Goal: Transaction & Acquisition: Purchase product/service

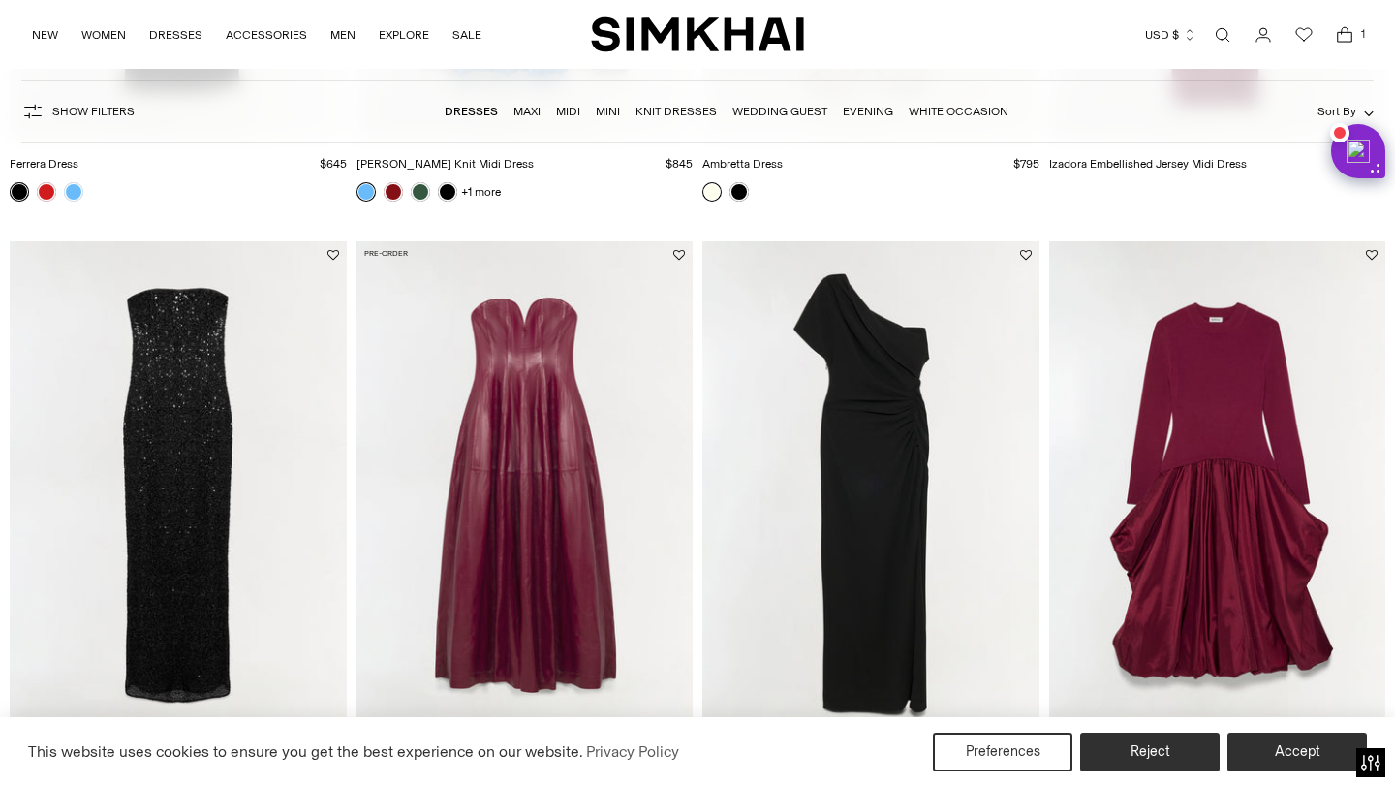
scroll to position [3064, 0]
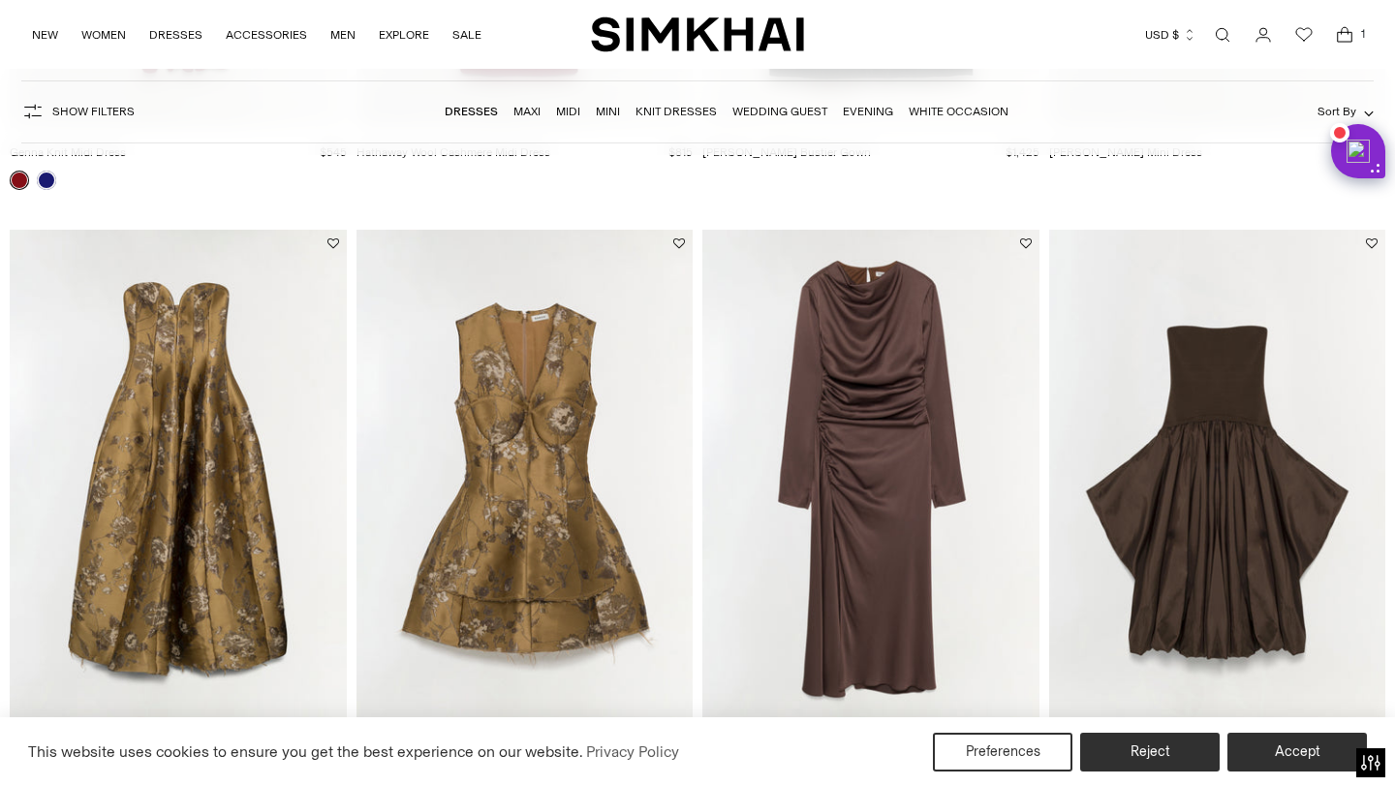
click at [1343, 40] on icon "Open cart modal" at bounding box center [1344, 34] width 27 height 19
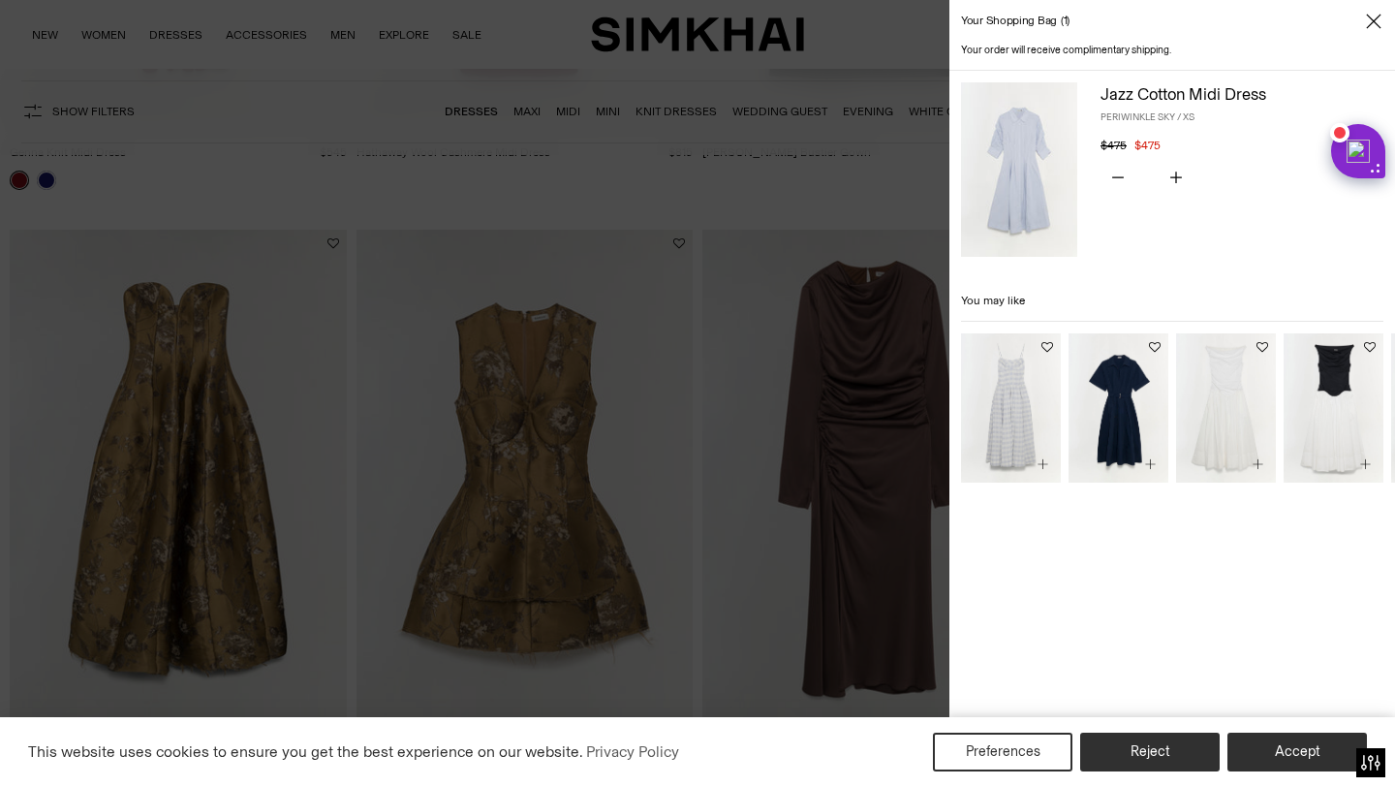
scroll to position [0, 0]
click at [1173, 95] on link "Jazz Cotton Midi Dress" at bounding box center [1183, 93] width 166 height 19
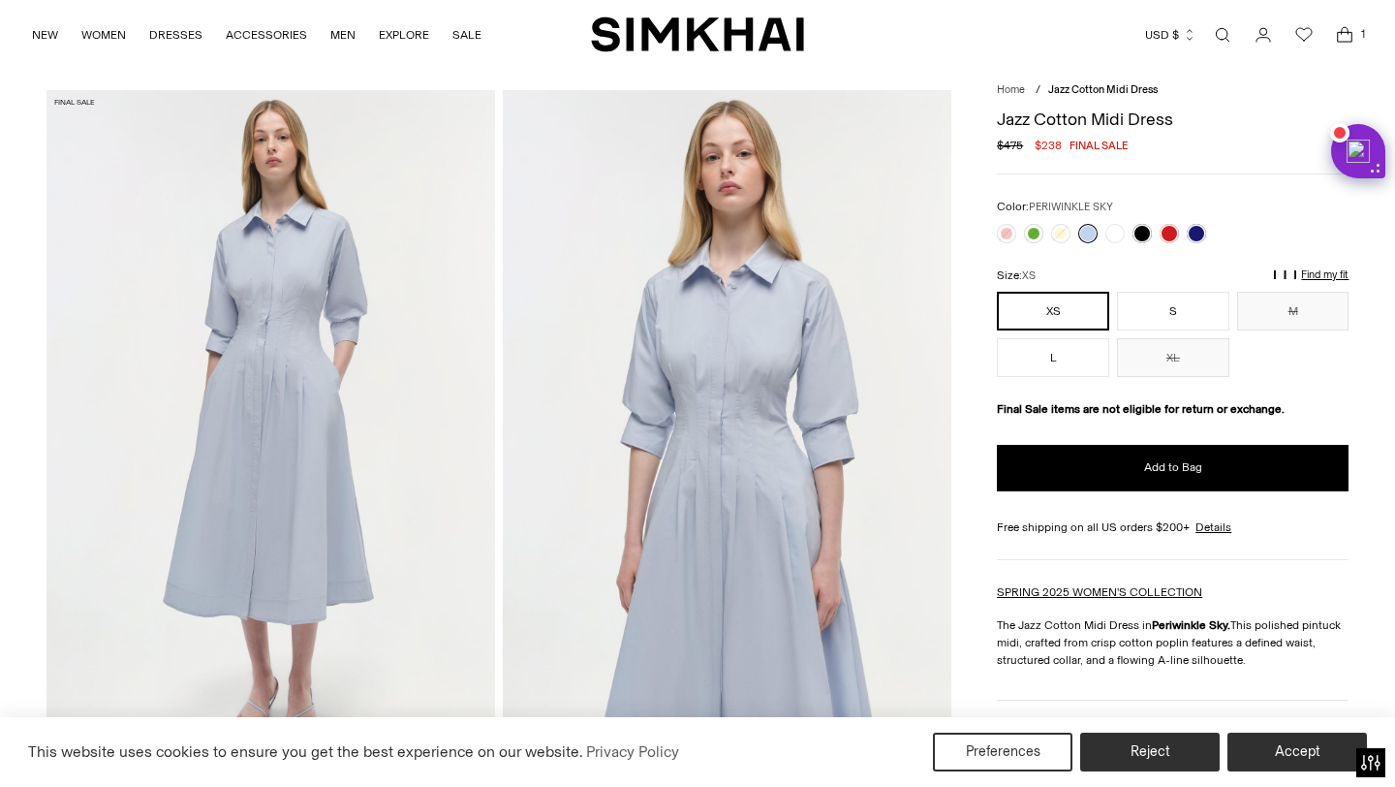
scroll to position [50, 0]
click at [1088, 235] on link at bounding box center [1087, 233] width 19 height 19
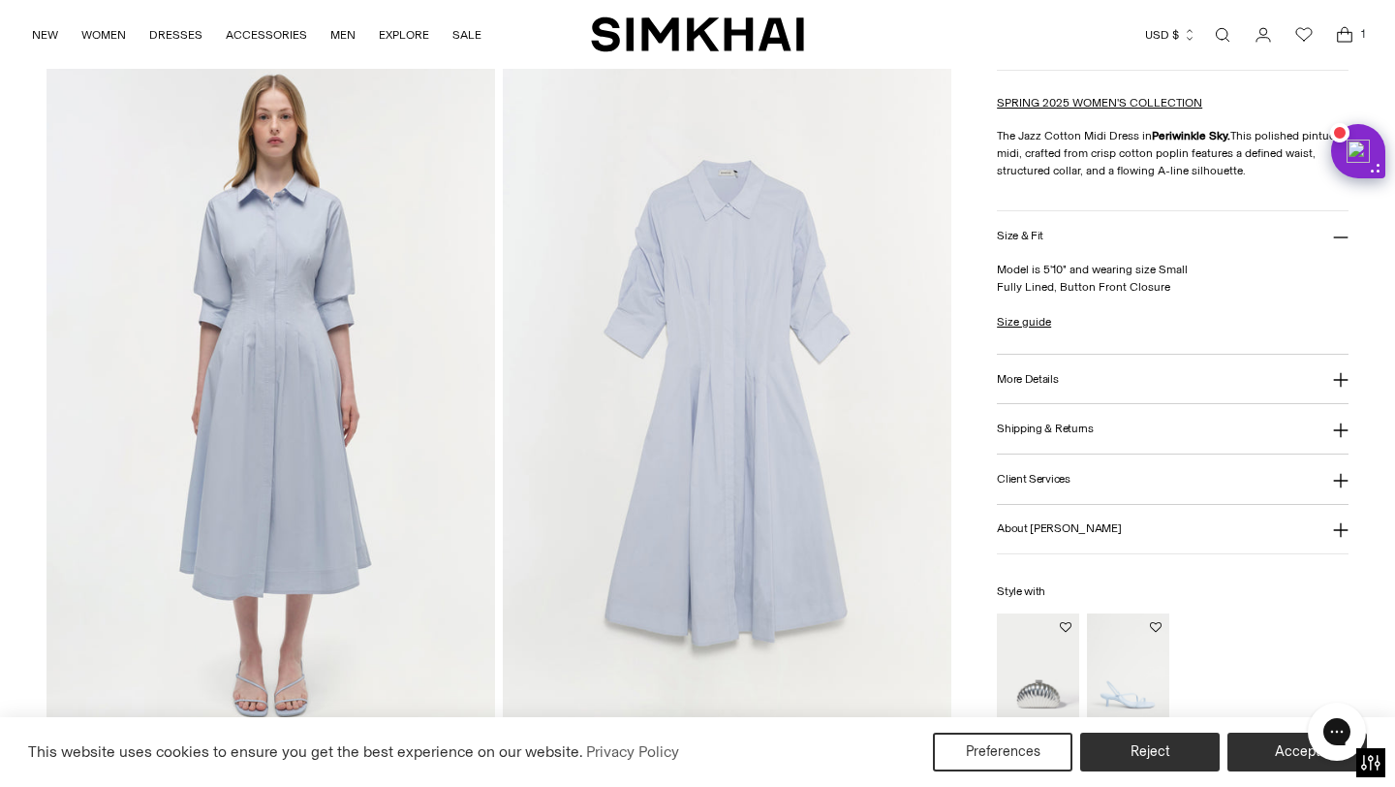
scroll to position [1441, 0]
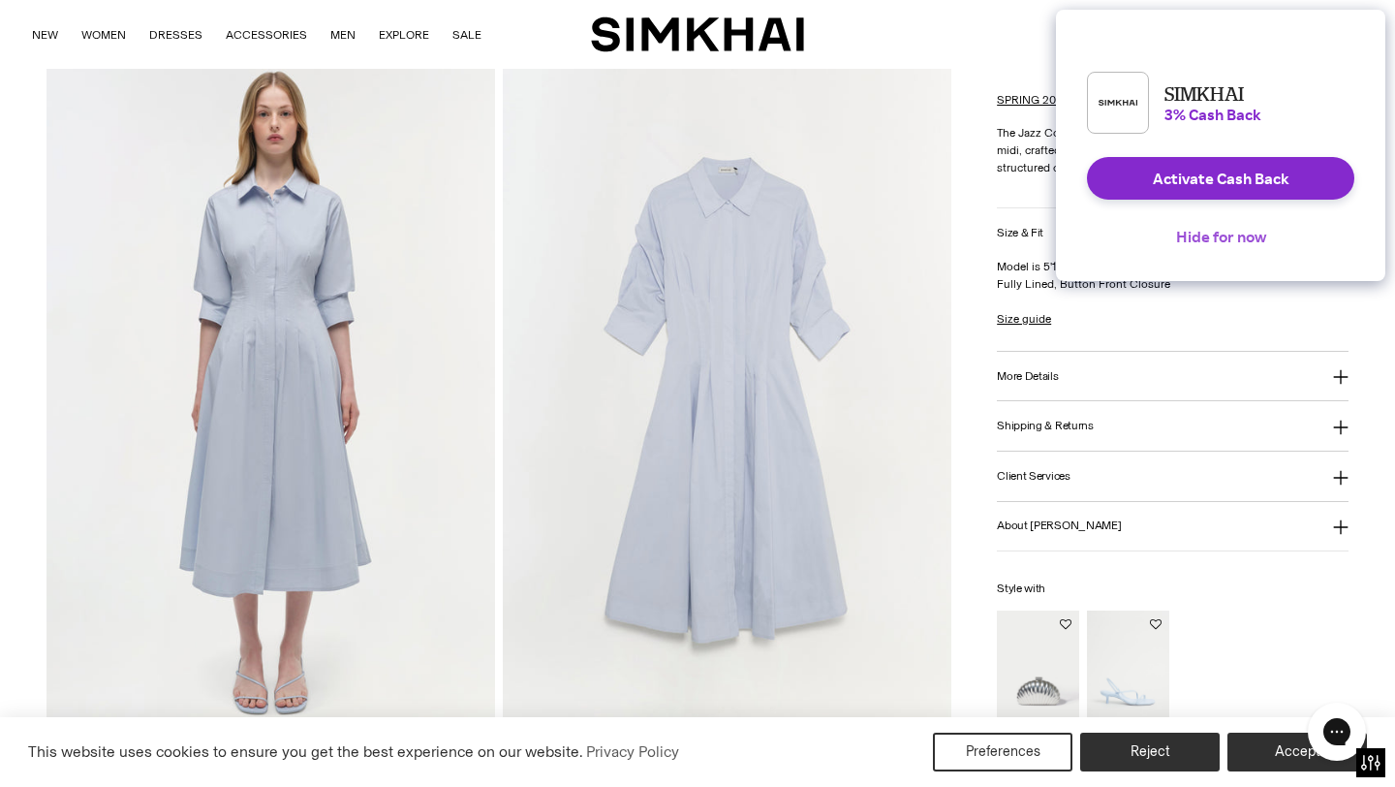
click at [1214, 250] on button "Hide for now" at bounding box center [1220, 236] width 121 height 43
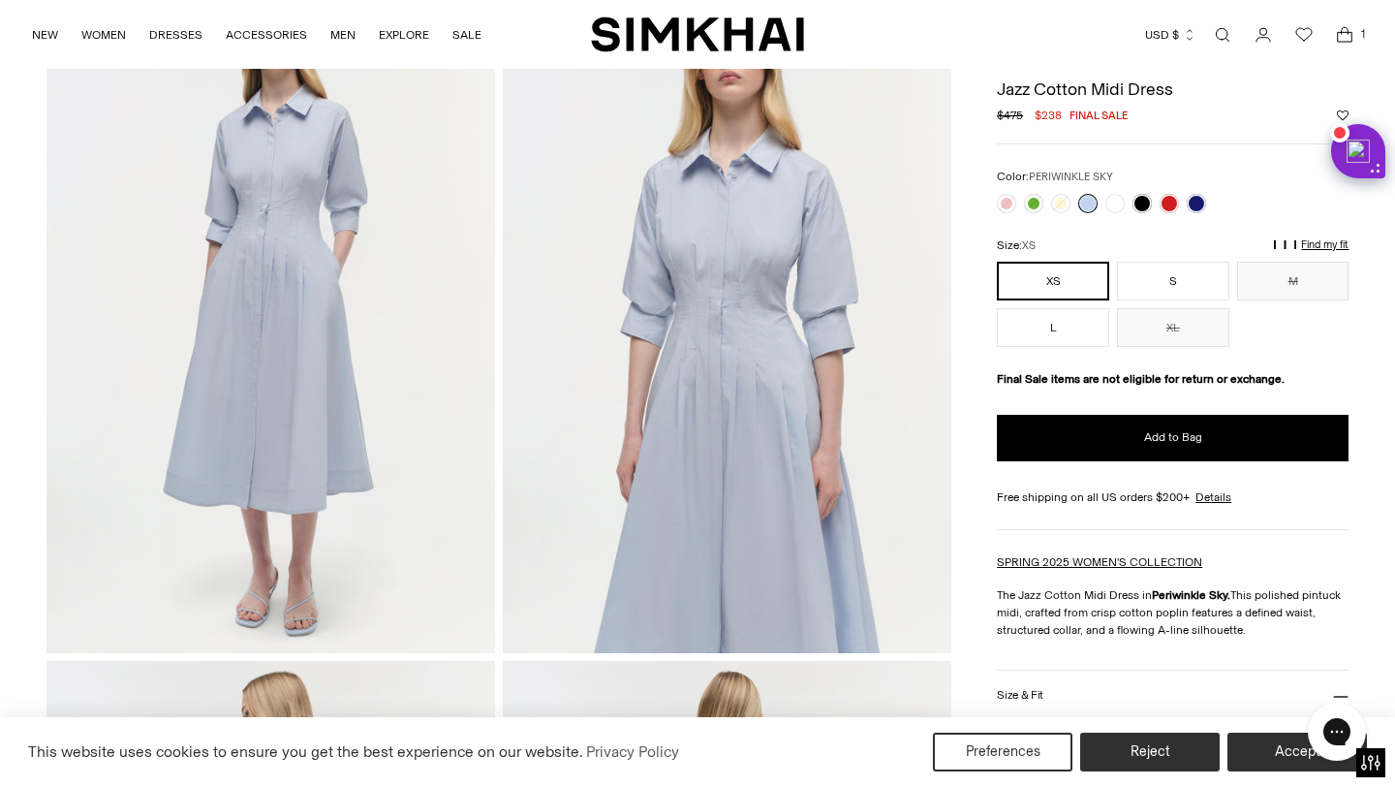
scroll to position [0, 0]
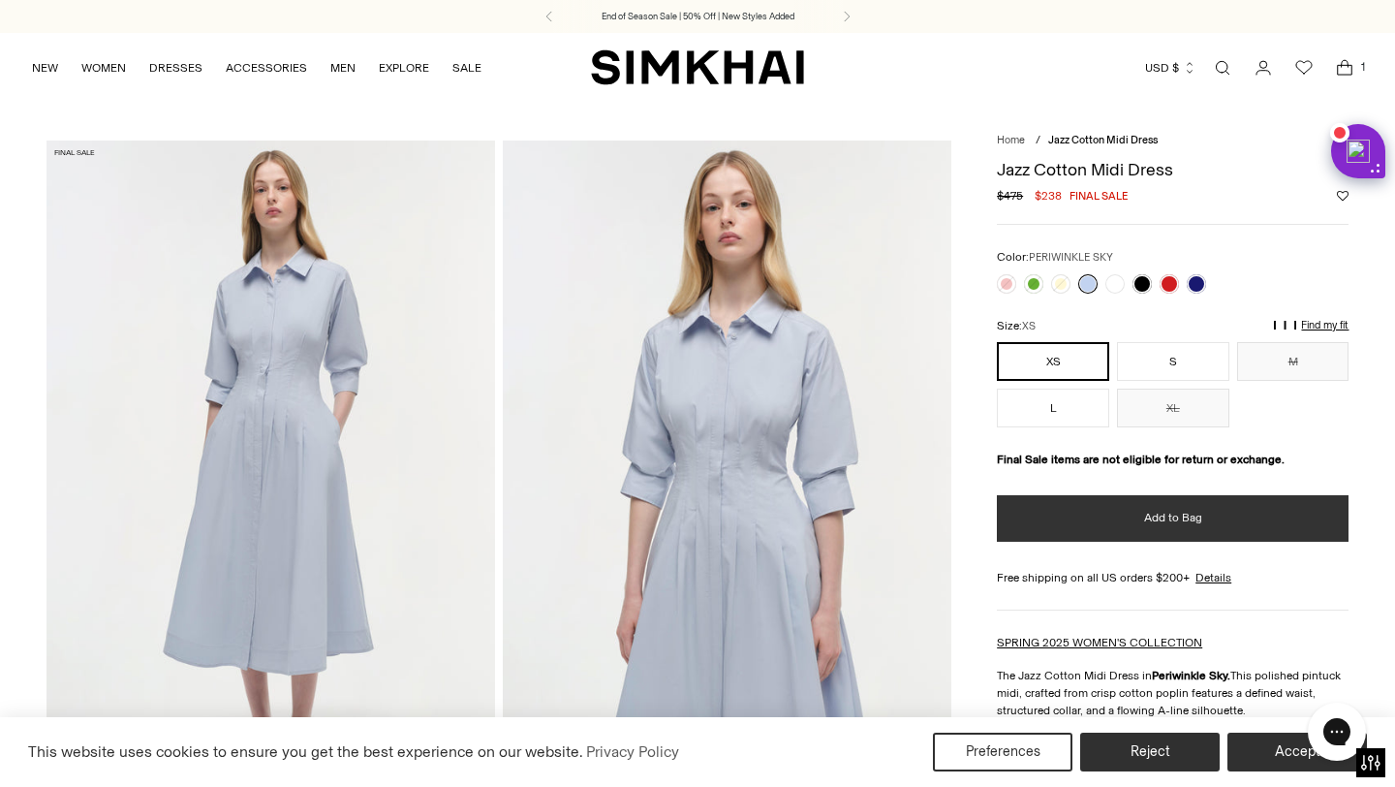
click at [1151, 512] on span "Add to Bag" at bounding box center [1173, 518] width 58 height 16
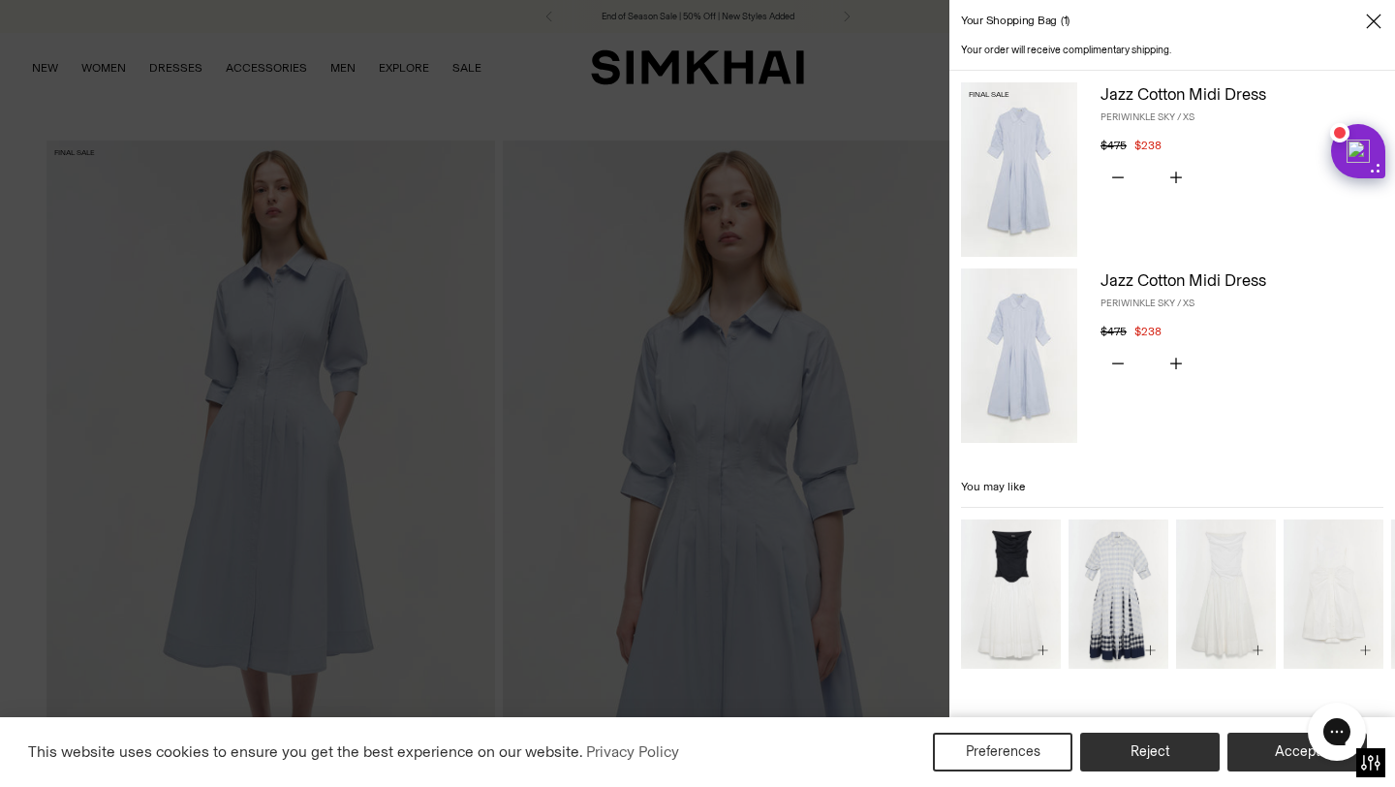
click at [1374, 21] on icon "Close" at bounding box center [1373, 21] width 15 height 15
